Goal: Check status: Check status

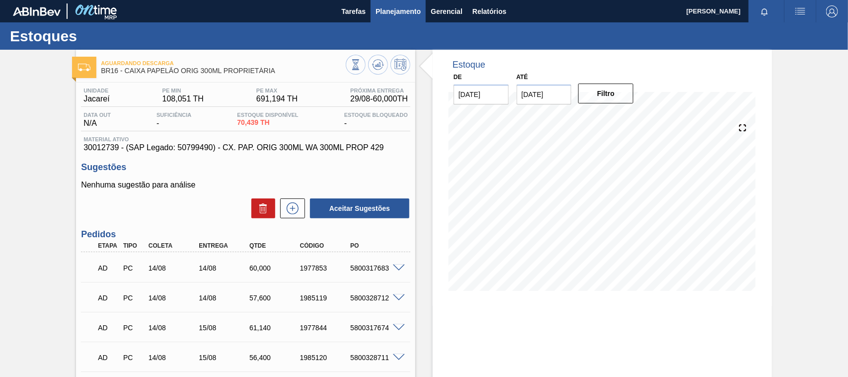
click at [389, 15] on span "Planejamento" at bounding box center [398, 11] width 45 height 12
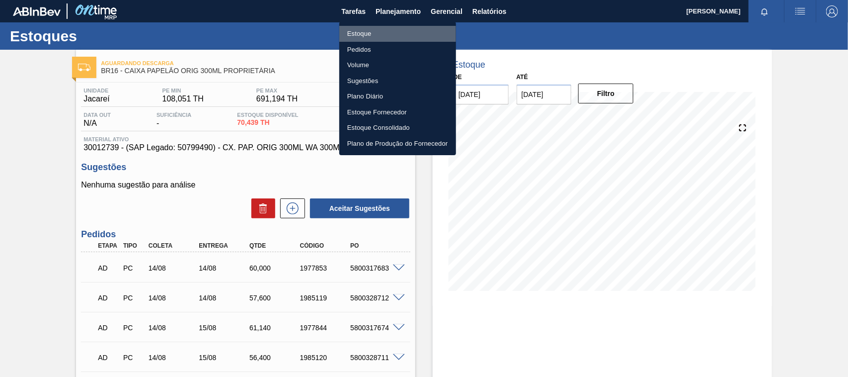
click at [371, 33] on li "Estoque" at bounding box center [397, 34] width 117 height 16
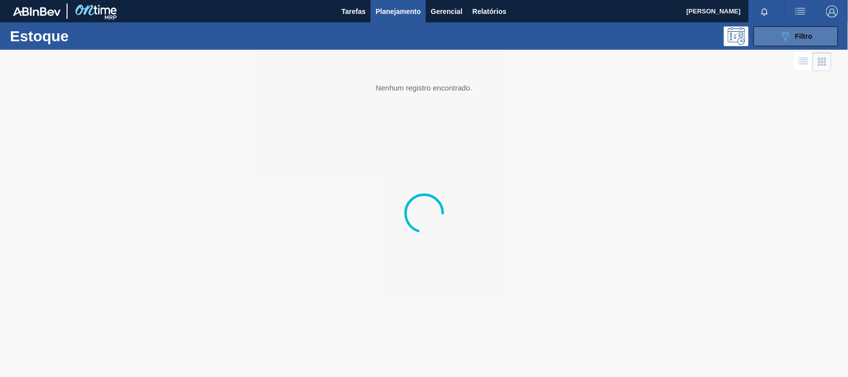
click at [803, 42] on button "089F7B8B-B2A5-4AFE-B5C0-19BA573D28AC Filtro" at bounding box center [796, 36] width 84 height 20
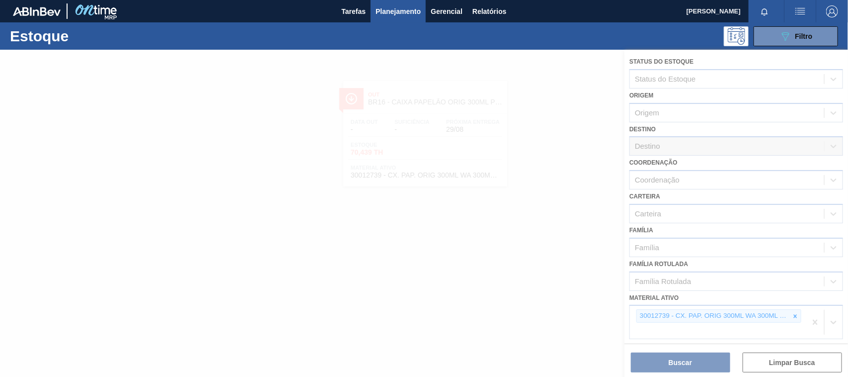
click at [793, 317] on div at bounding box center [424, 213] width 848 height 327
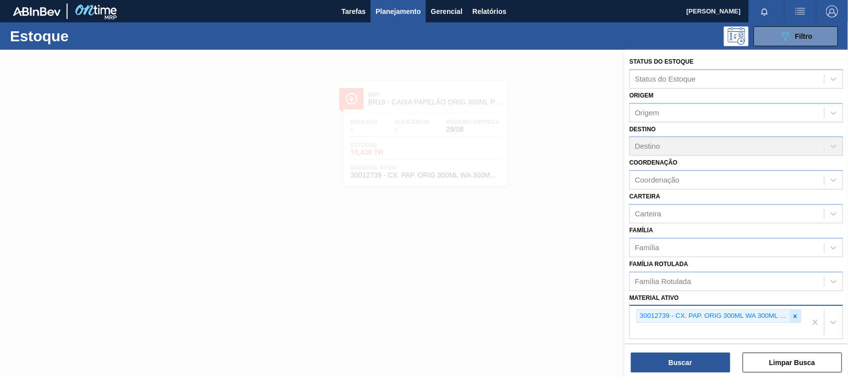
click at [793, 310] on div at bounding box center [795, 316] width 11 height 12
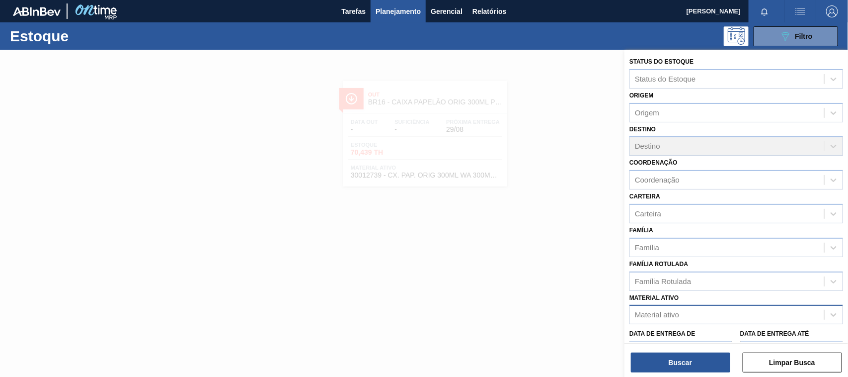
click at [664, 315] on div "Material ativo" at bounding box center [657, 315] width 44 height 8
paste ativo "30034418"
type ativo "30034418"
click at [669, 326] on div "Data de Entrega de" at bounding box center [681, 343] width 103 height 34
drag, startPoint x: 664, startPoint y: 313, endPoint x: 648, endPoint y: 314, distance: 15.9
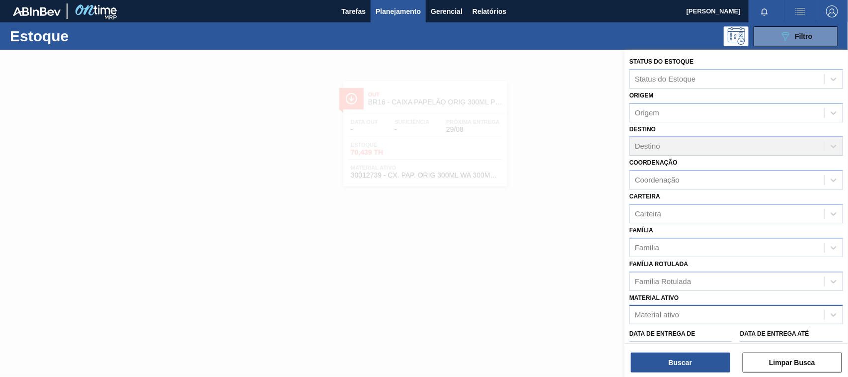
click at [649, 315] on div "Material ativo" at bounding box center [657, 315] width 44 height 8
paste ativo "30034418"
type ativo "30034418"
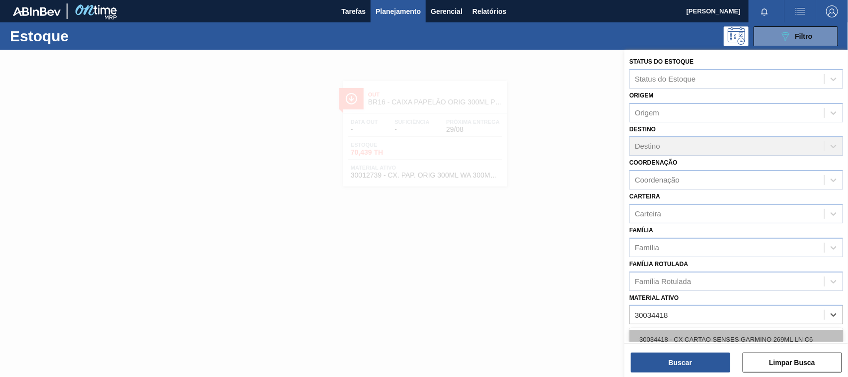
click at [661, 334] on div "30034418 - CX CARTAO SENSES GARMINO 269ML LN C6" at bounding box center [737, 339] width 214 height 18
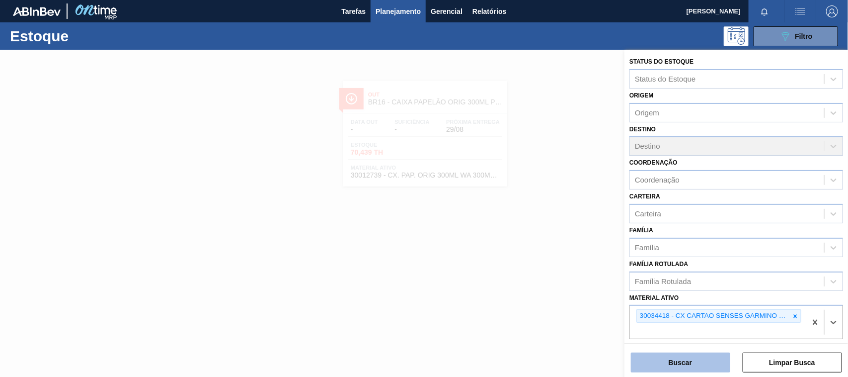
click at [677, 355] on button "Buscar" at bounding box center [680, 362] width 99 height 20
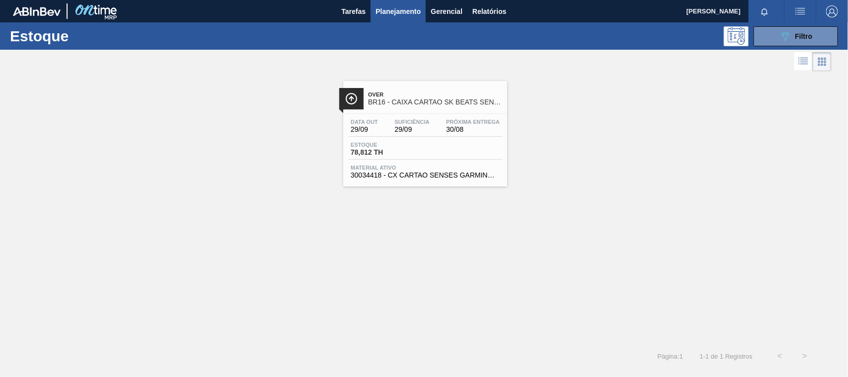
click at [419, 164] on div "Data out 29/09 Suficiência 29/09 Próxima Entrega 30/08 Estoque 78,812 TH Materi…" at bounding box center [425, 148] width 164 height 68
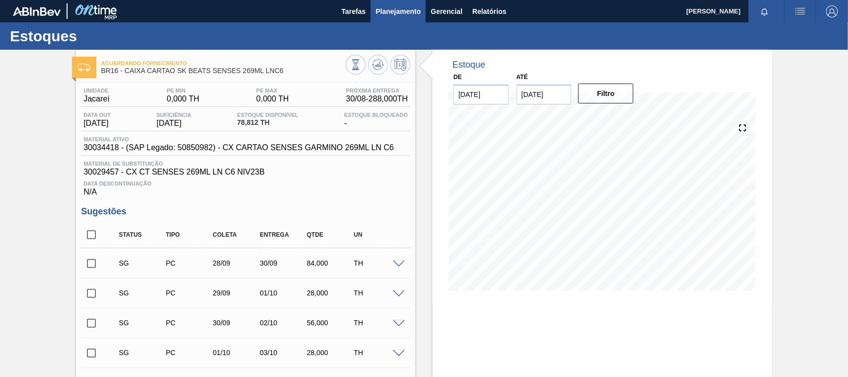
click at [398, 12] on span "Planejamento" at bounding box center [398, 11] width 45 height 12
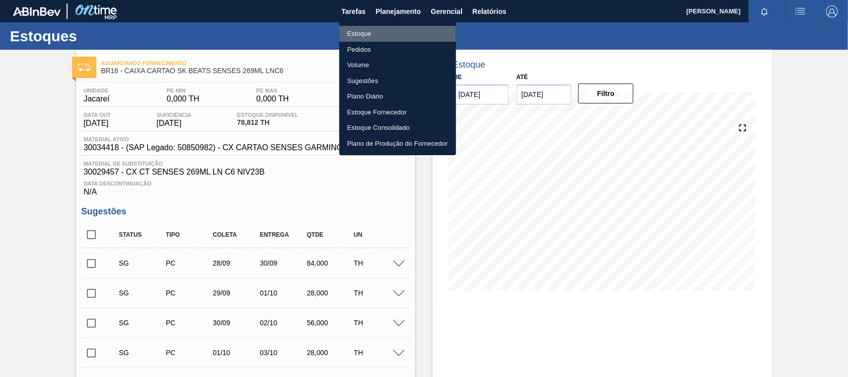
click at [363, 29] on li "Estoque" at bounding box center [397, 34] width 117 height 16
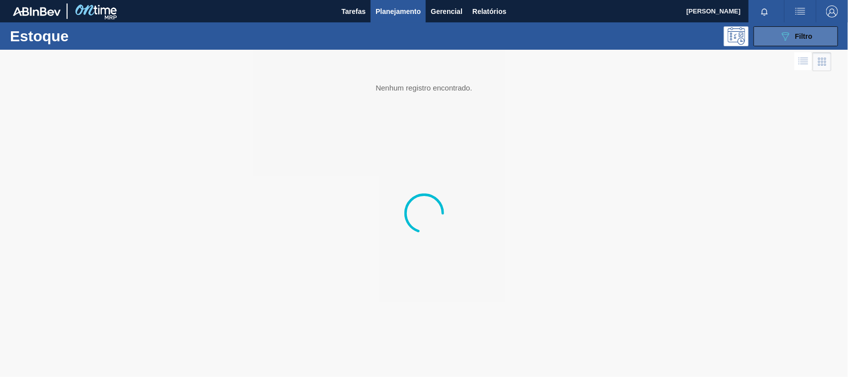
click at [783, 43] on button "089F7B8B-B2A5-4AFE-B5C0-19BA573D28AC Filtro" at bounding box center [796, 36] width 84 height 20
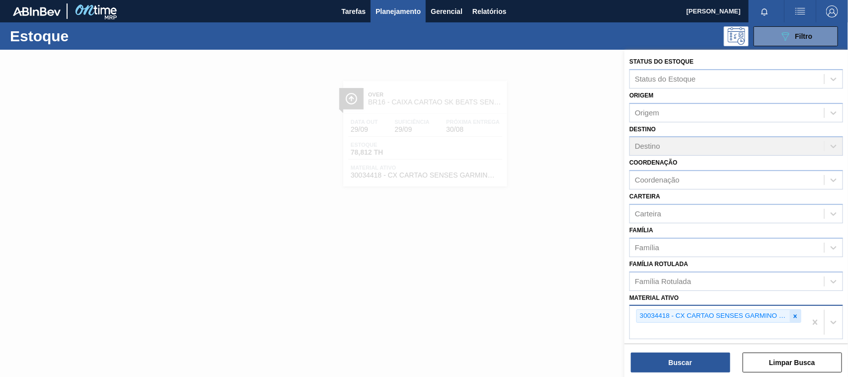
click at [796, 313] on icon at bounding box center [795, 316] width 7 height 7
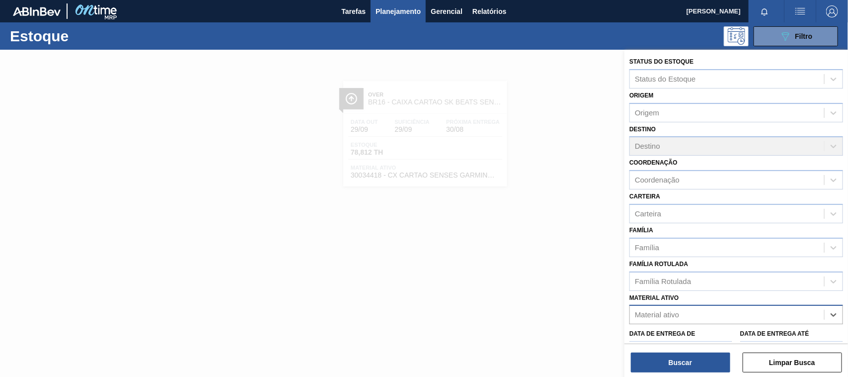
paste ativo "20009527"
type ativo "20009527"
click at [696, 309] on div "20009527" at bounding box center [727, 315] width 194 height 14
paste ativo "30034414"
type ativo "30034414"
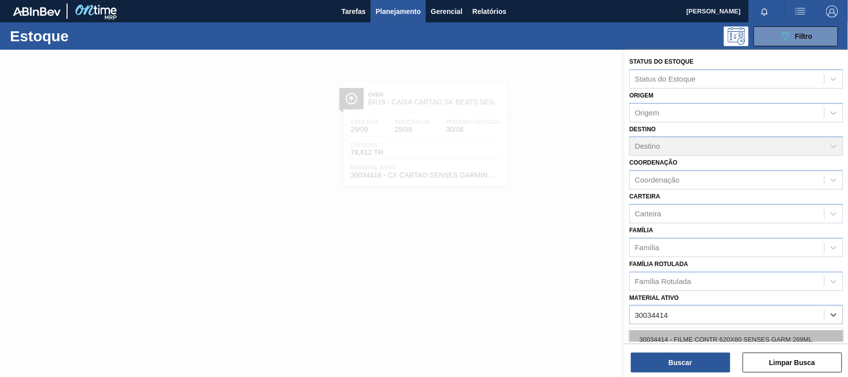
click at [688, 334] on div "30034414 - FILME CONTR 620X80 SENSES GARM 269ML" at bounding box center [737, 339] width 214 height 18
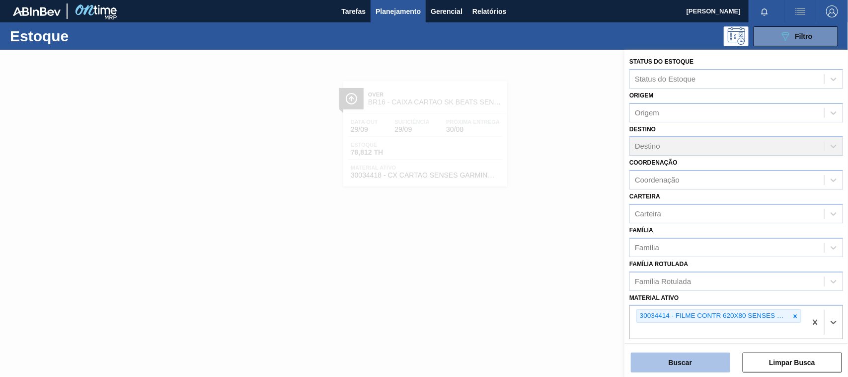
click at [689, 356] on button "Buscar" at bounding box center [680, 362] width 99 height 20
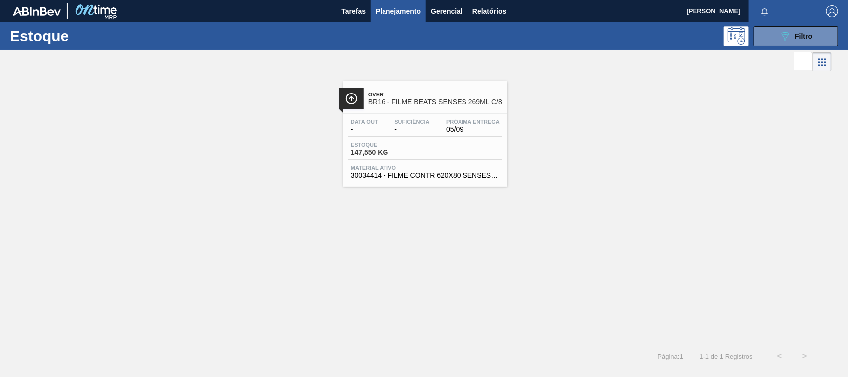
click at [456, 168] on span "Material ativo" at bounding box center [425, 167] width 149 height 6
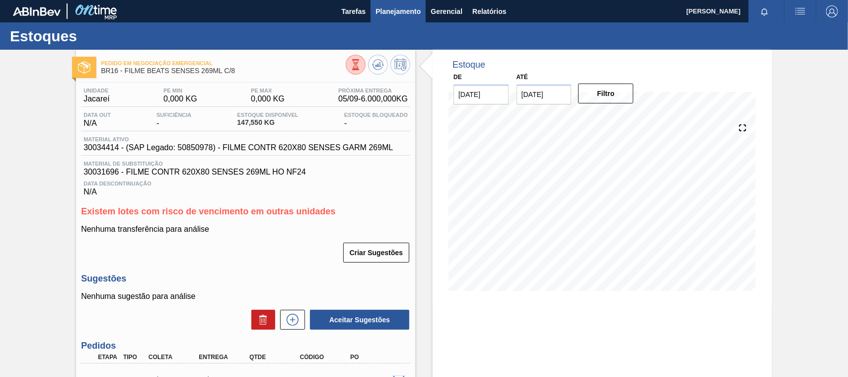
click at [388, 11] on span "Planejamento" at bounding box center [398, 11] width 45 height 12
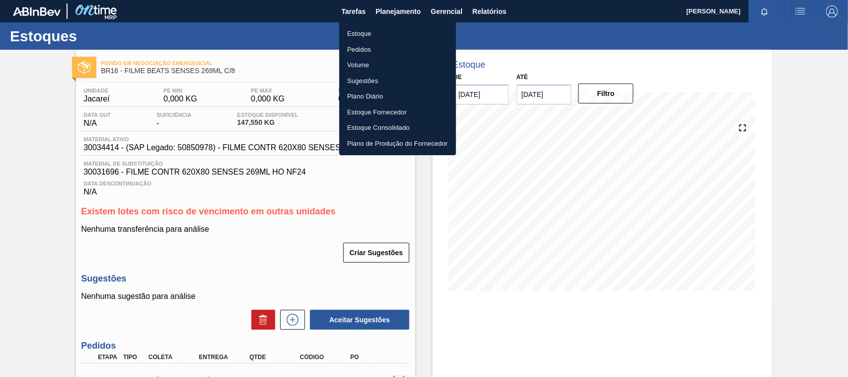
click at [374, 28] on li "Estoque" at bounding box center [397, 34] width 117 height 16
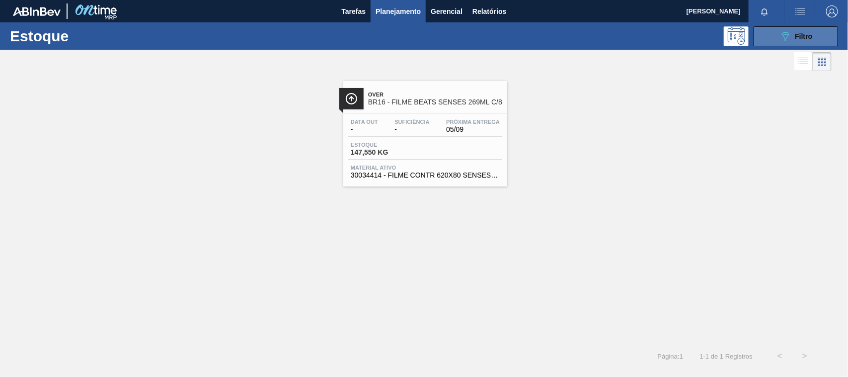
click at [788, 40] on icon "089F7B8B-B2A5-4AFE-B5C0-19BA573D28AC" at bounding box center [786, 36] width 12 height 12
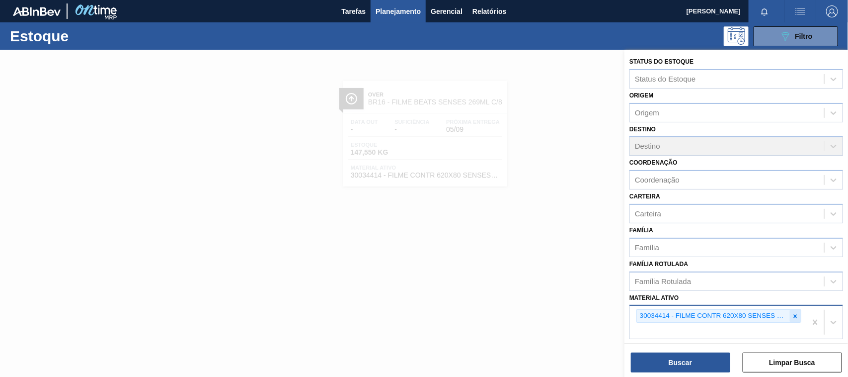
click at [793, 313] on icon at bounding box center [795, 316] width 7 height 7
type ativo "30034418"
click at [701, 373] on div "Status do Estoque Status do Estoque Origem Origem Destino Destino Coordenação C…" at bounding box center [737, 214] width 224 height 329
click at [696, 364] on button "Buscar" at bounding box center [680, 362] width 99 height 20
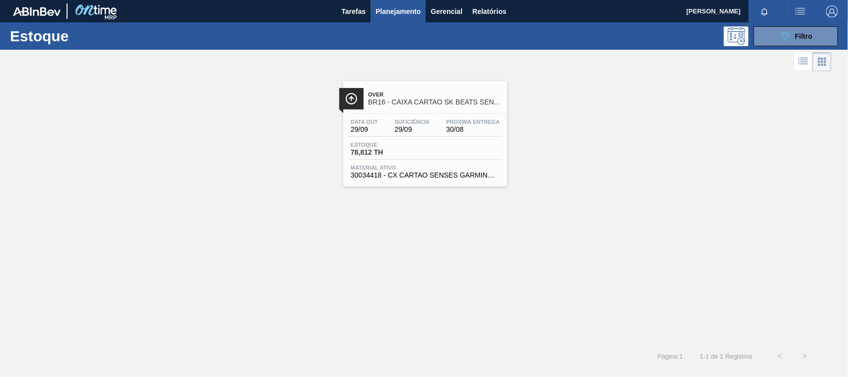
click at [436, 107] on div "Over BR16 - CAIXA CARTAO SK BEATS SENSES 269ML LNC6" at bounding box center [435, 98] width 134 height 22
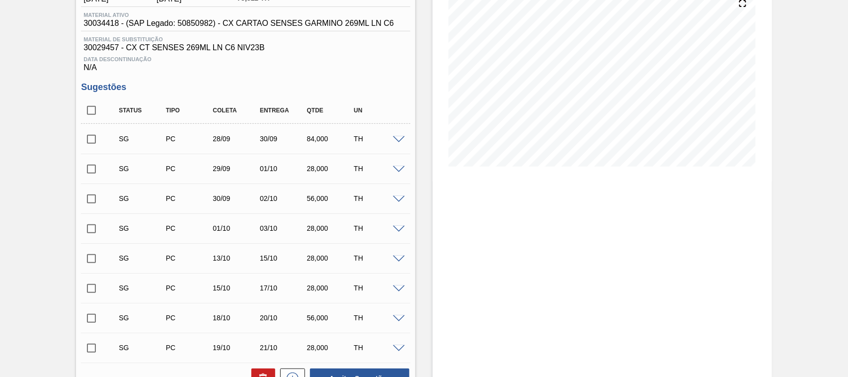
scroll to position [342, 0]
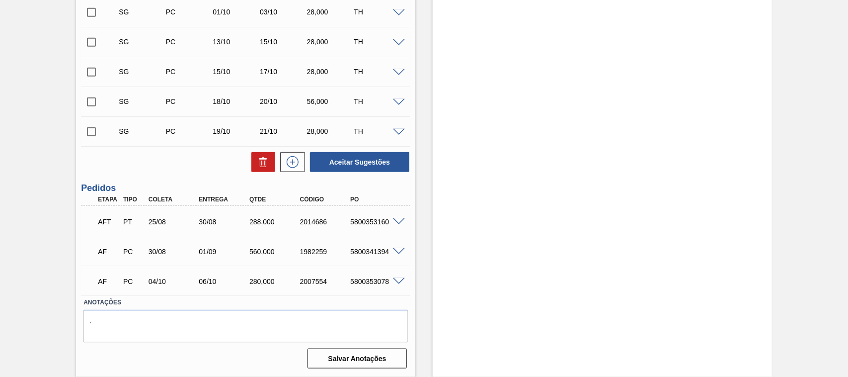
click at [391, 222] on div at bounding box center [401, 220] width 20 height 7
click at [399, 222] on span at bounding box center [399, 221] width 12 height 7
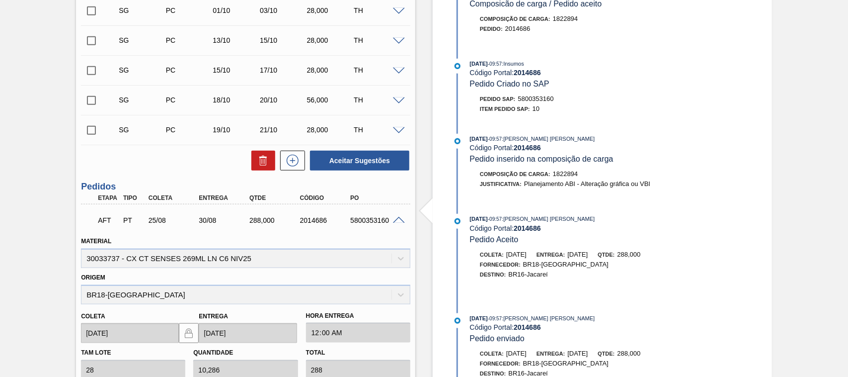
click at [393, 222] on span at bounding box center [399, 220] width 12 height 7
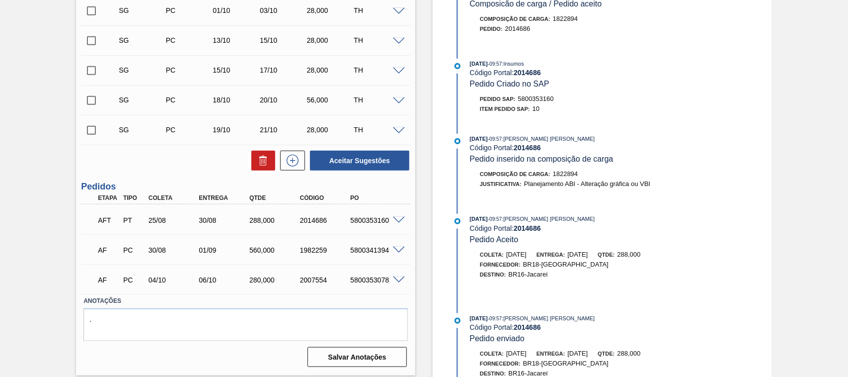
click at [393, 250] on span at bounding box center [399, 249] width 12 height 7
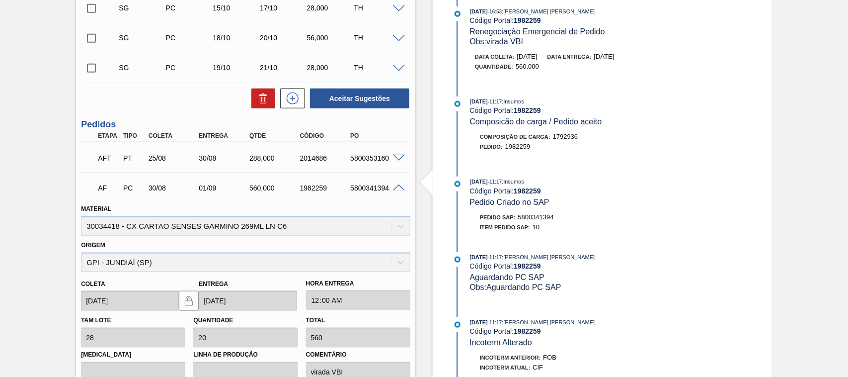
scroll to position [528, 0]
